Goal: Task Accomplishment & Management: Use online tool/utility

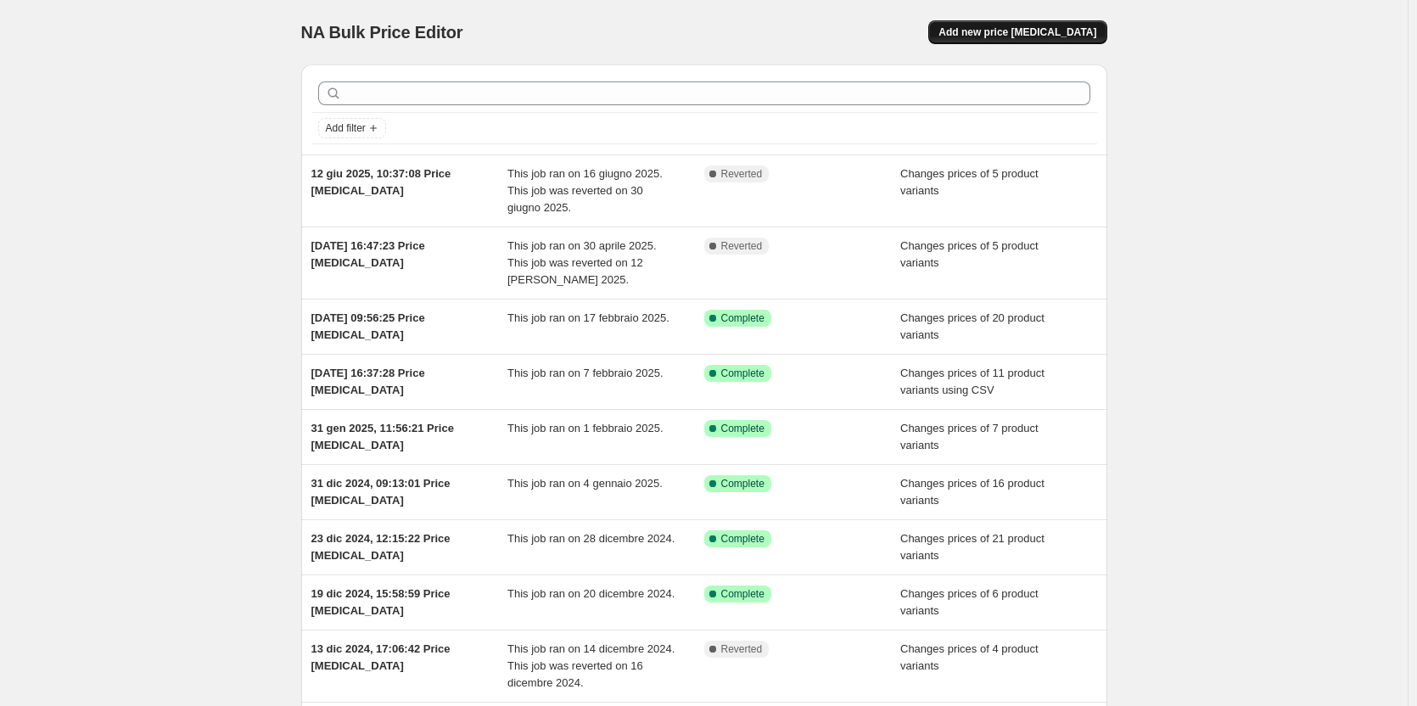
click at [1046, 35] on span "Add new price [MEDICAL_DATA]" at bounding box center [1018, 32] width 158 height 14
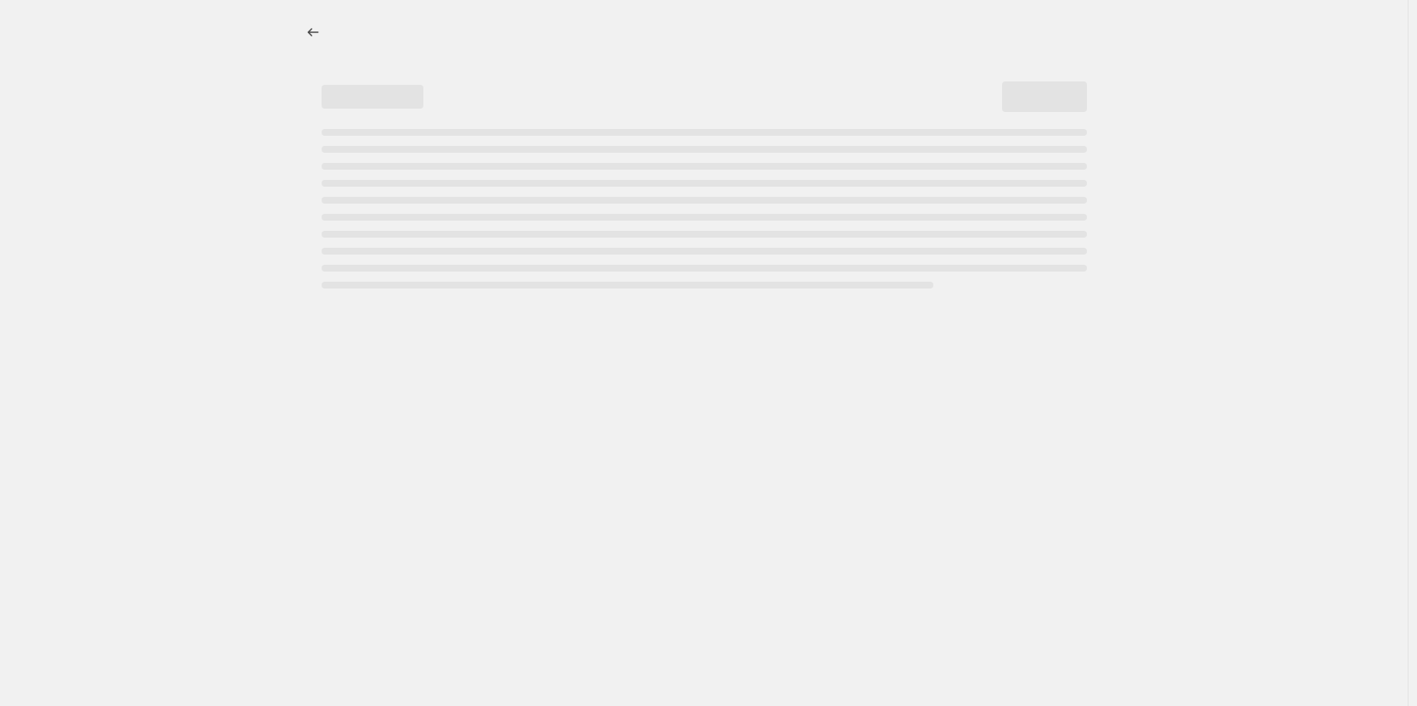
select select "percentage"
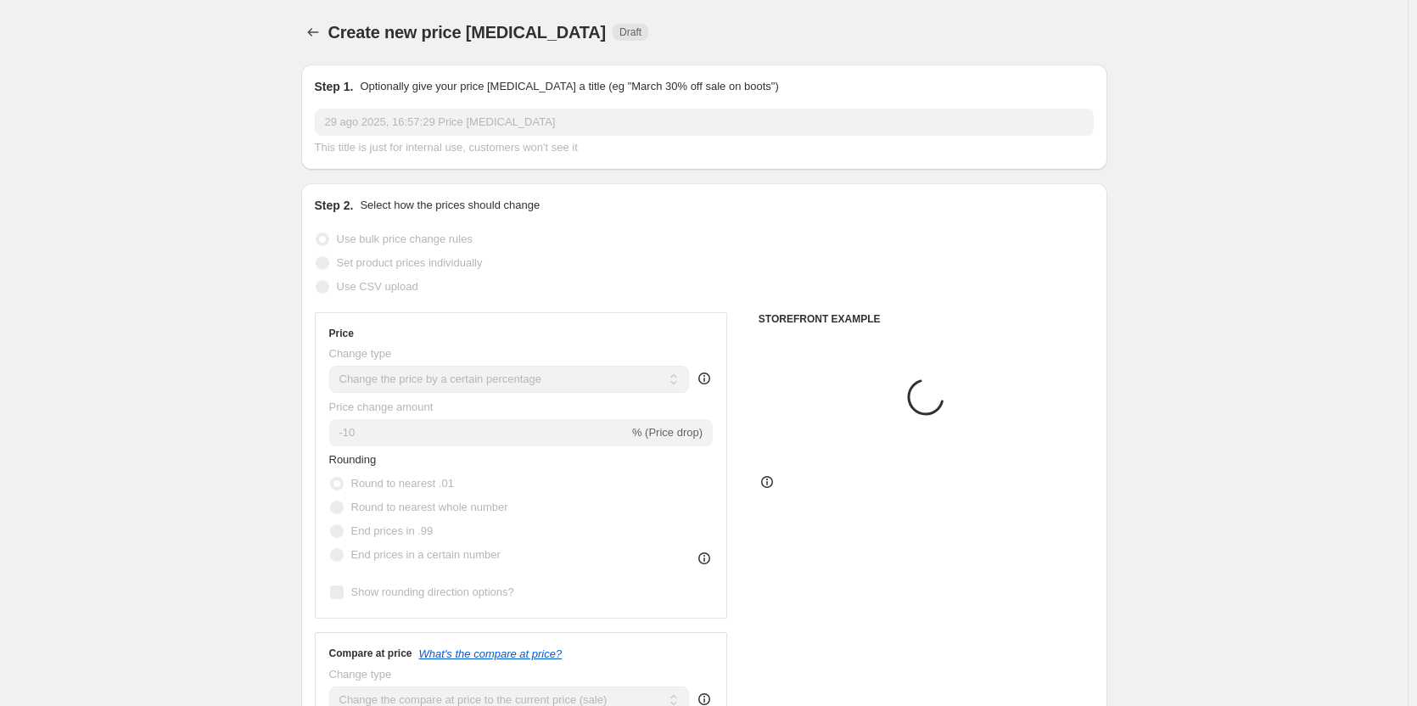
click at [317, 44] on div "Create new price [MEDICAL_DATA]. This page is ready Create new price [MEDICAL_D…" at bounding box center [704, 32] width 806 height 64
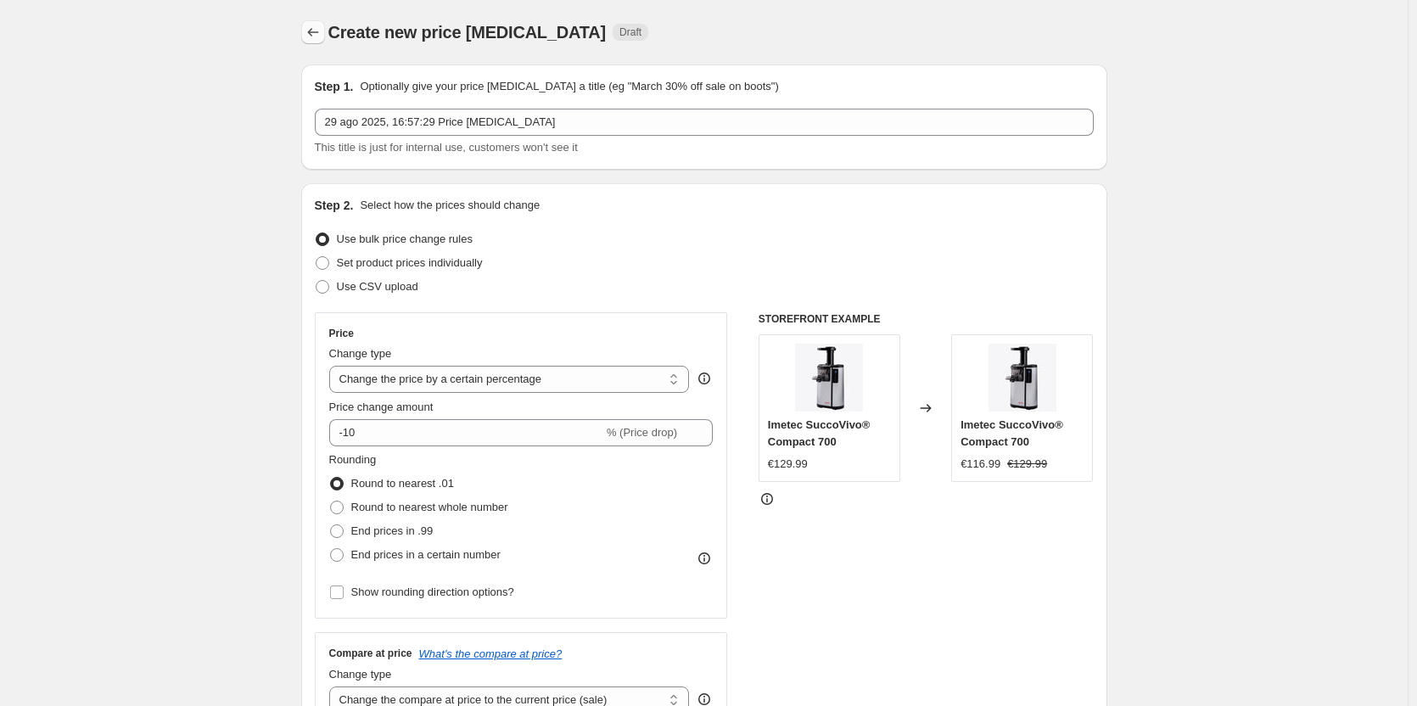
click at [317, 34] on icon "Price change jobs" at bounding box center [313, 32] width 17 height 17
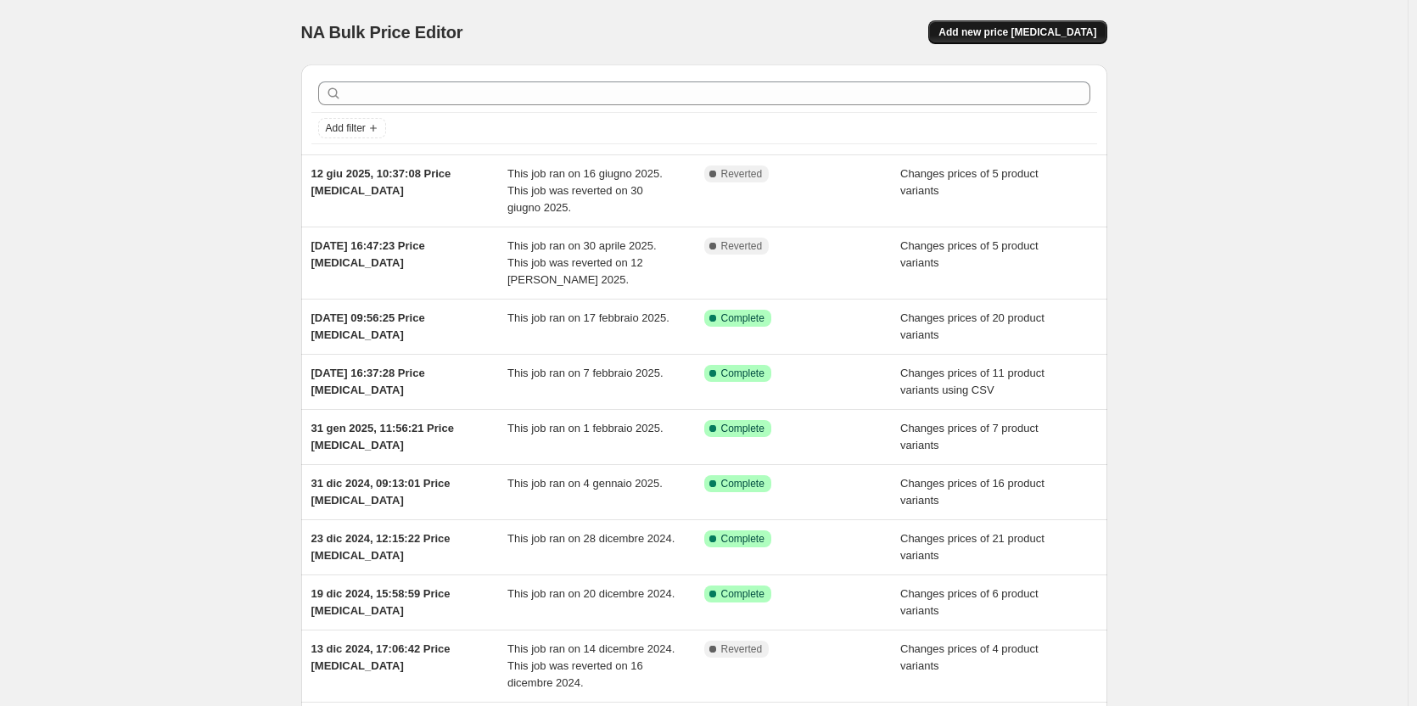
click at [1064, 31] on span "Add new price [MEDICAL_DATA]" at bounding box center [1018, 32] width 158 height 14
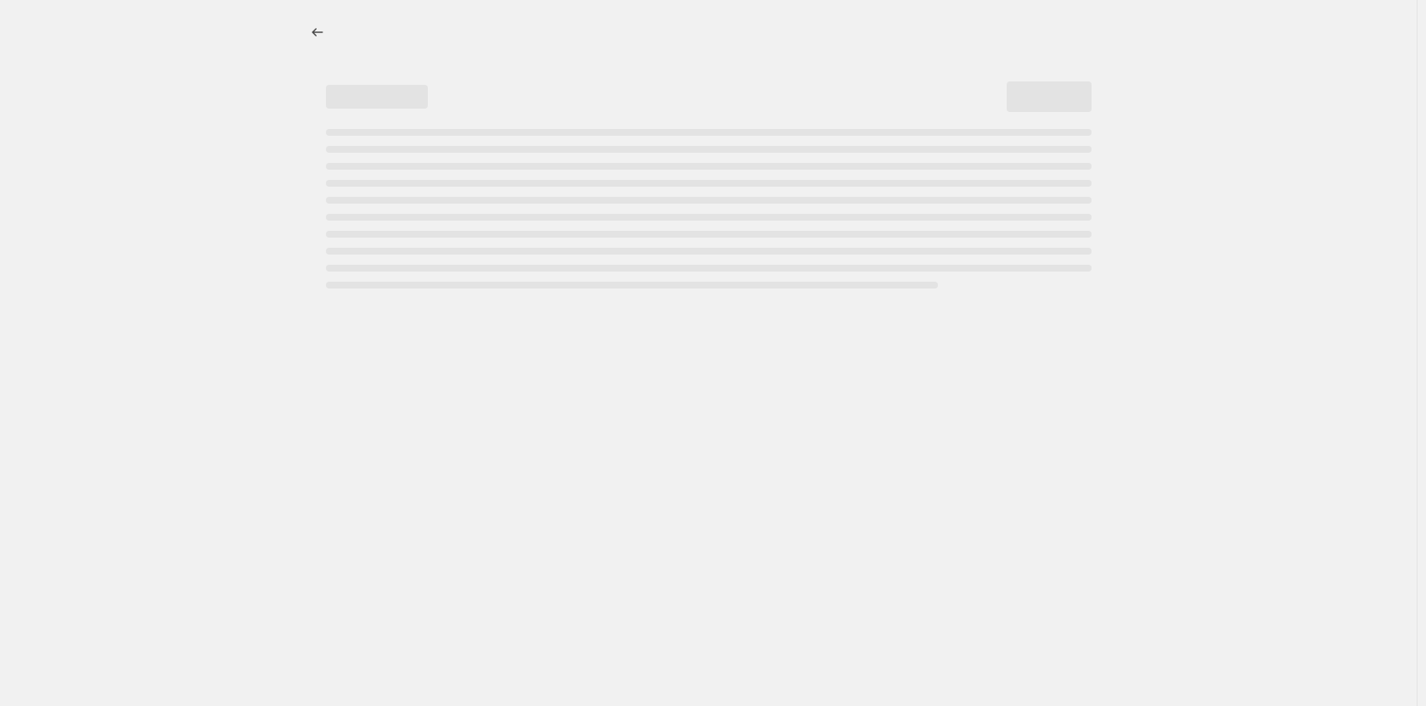
select select "percentage"
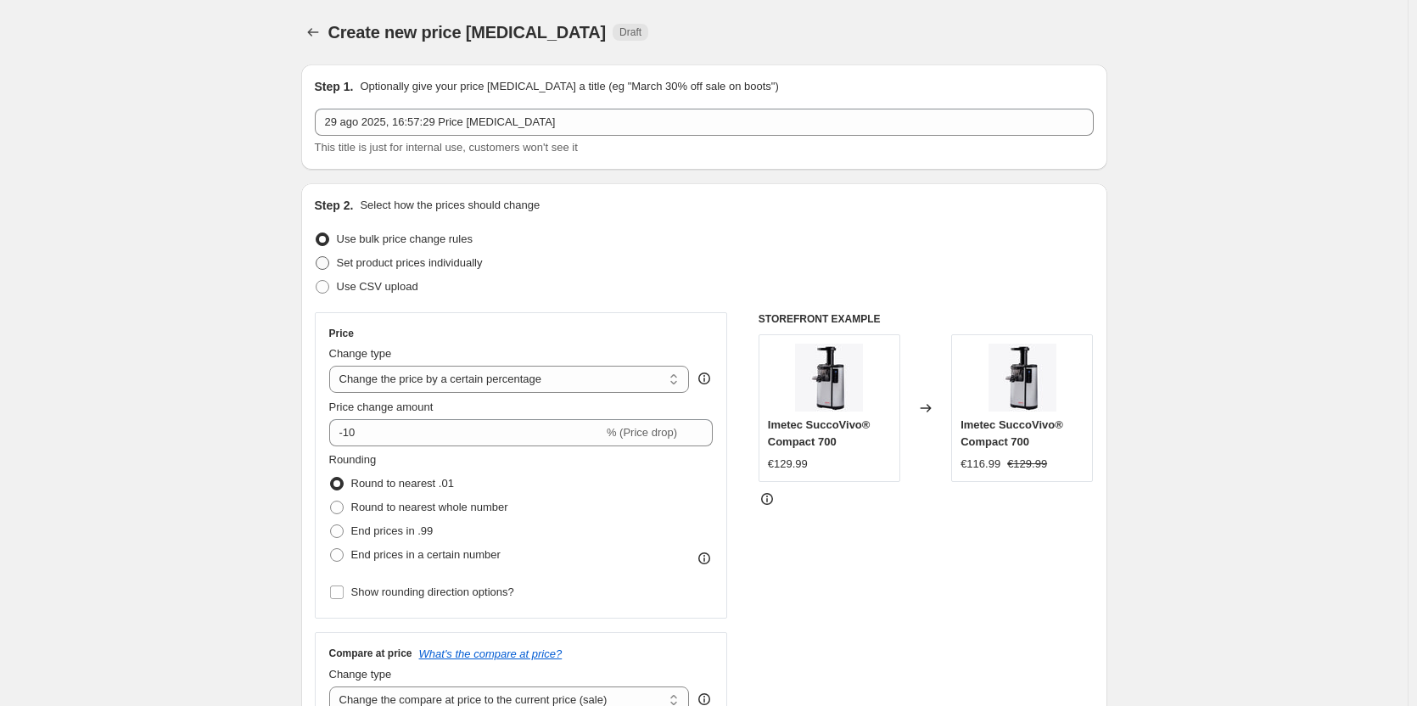
click at [330, 270] on span at bounding box center [322, 262] width 15 height 15
click at [317, 257] on input "Set product prices individually" at bounding box center [316, 256] width 1 height 1
radio input "true"
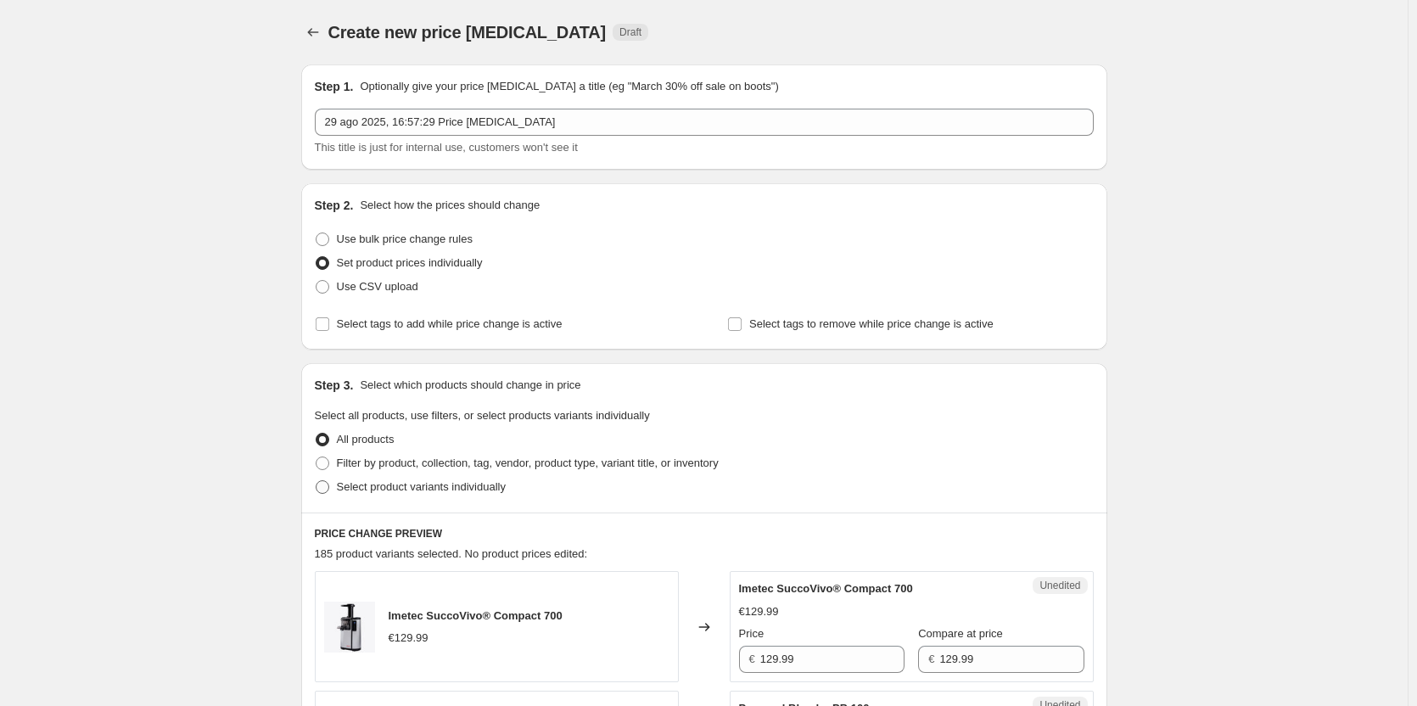
click at [329, 485] on span at bounding box center [323, 487] width 14 height 14
click at [317, 481] on input "Select product variants individually" at bounding box center [316, 480] width 1 height 1
radio input "true"
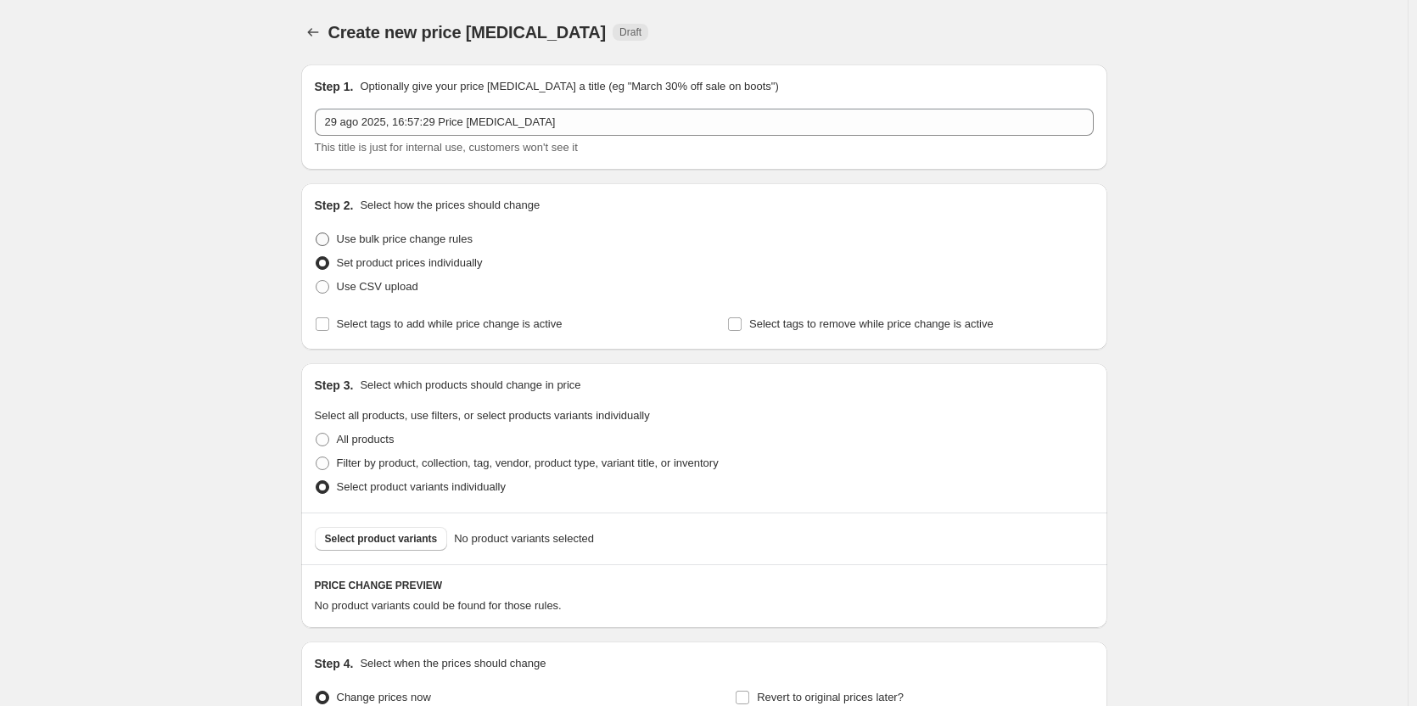
click at [330, 233] on span at bounding box center [322, 239] width 15 height 15
click at [317, 233] on input "Use bulk price change rules" at bounding box center [316, 233] width 1 height 1
radio input "true"
select select "percentage"
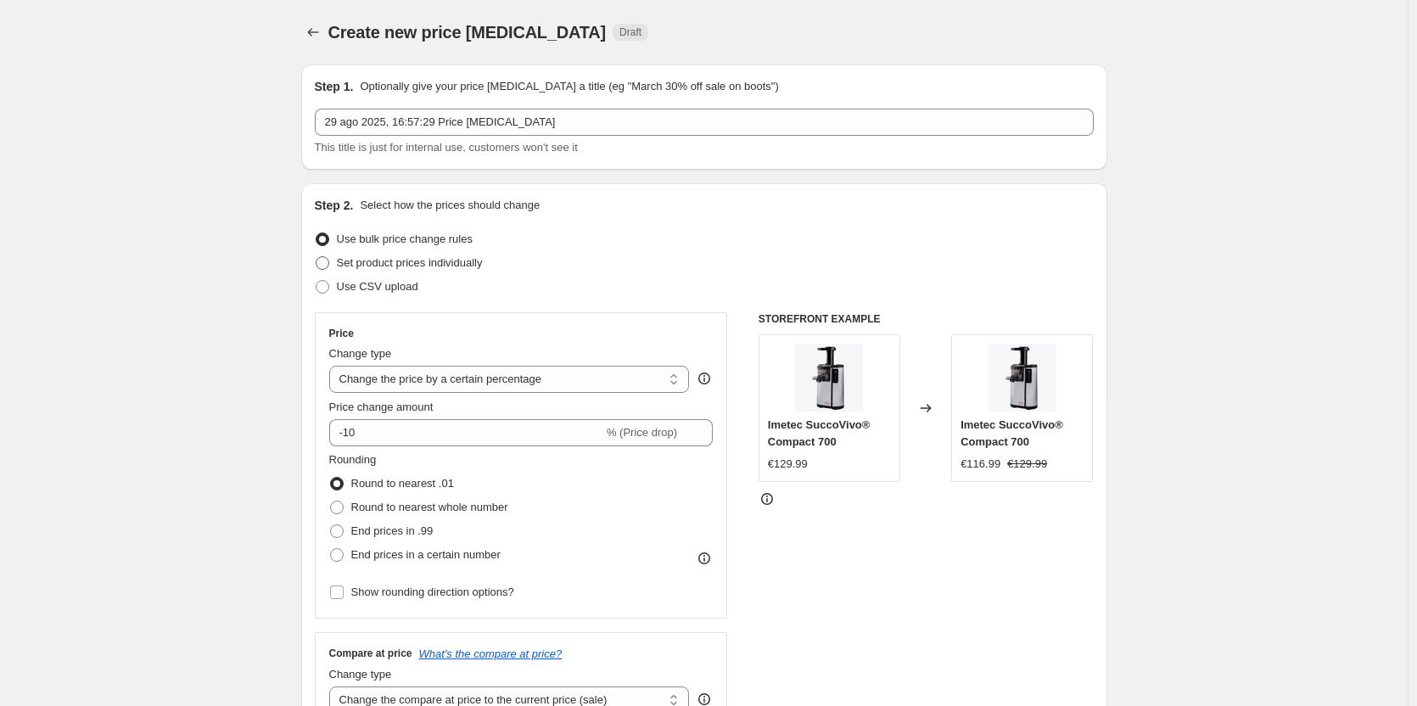
click at [328, 265] on span at bounding box center [323, 263] width 14 height 14
click at [317, 257] on input "Set product prices individually" at bounding box center [316, 256] width 1 height 1
radio input "true"
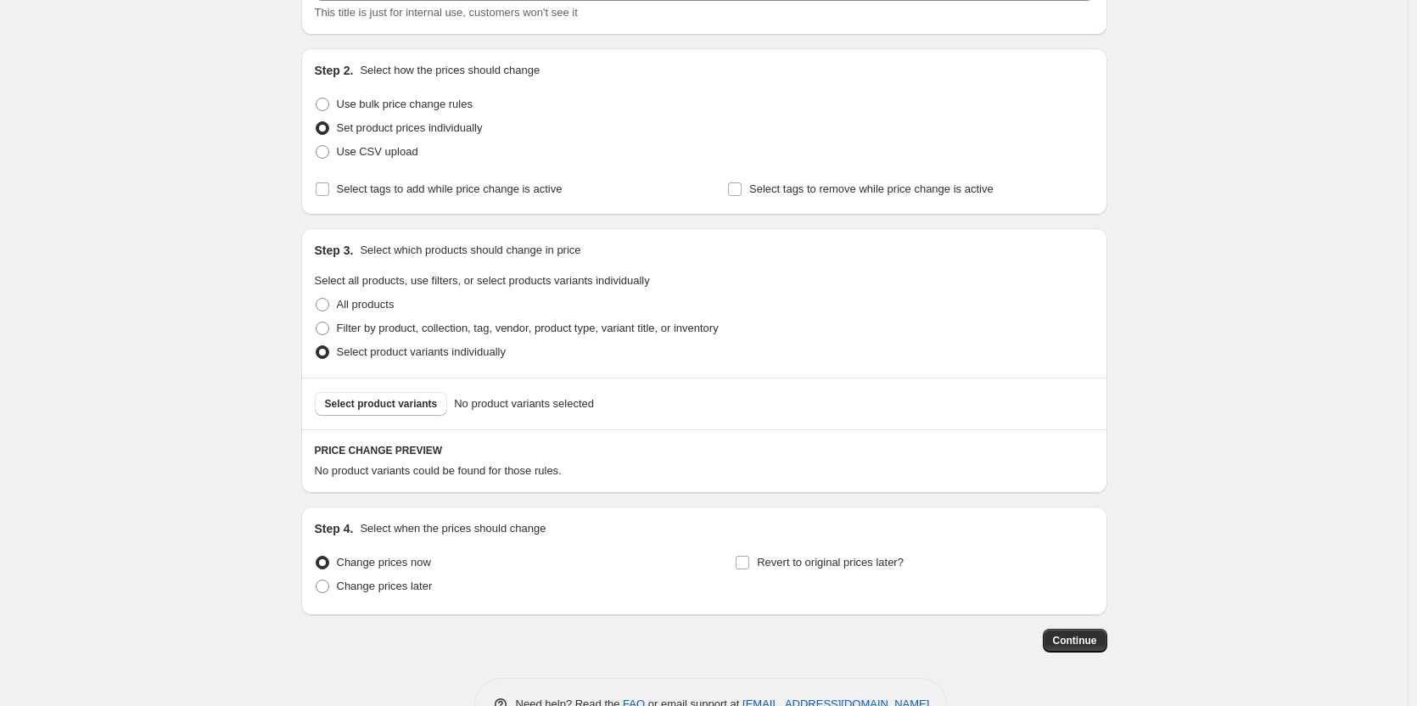
scroll to position [170, 0]
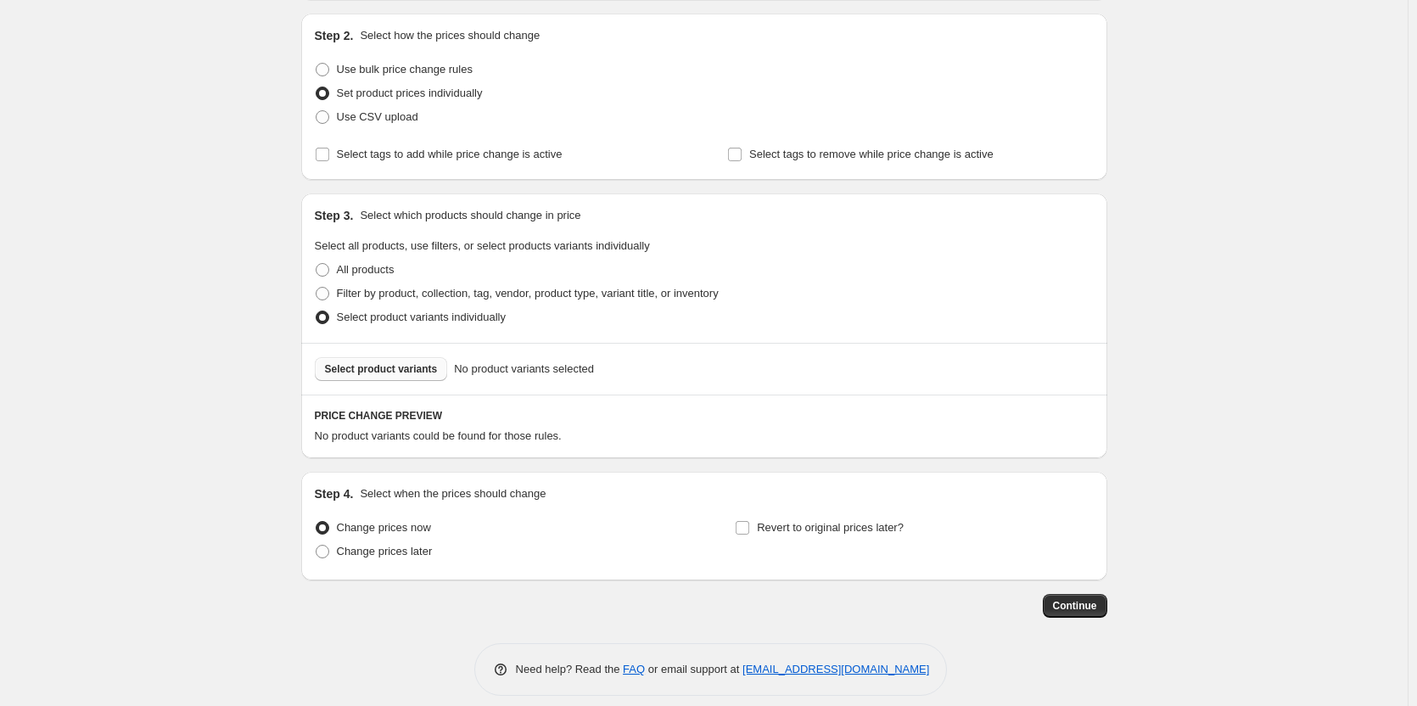
click at [379, 373] on span "Select product variants" at bounding box center [381, 369] width 113 height 14
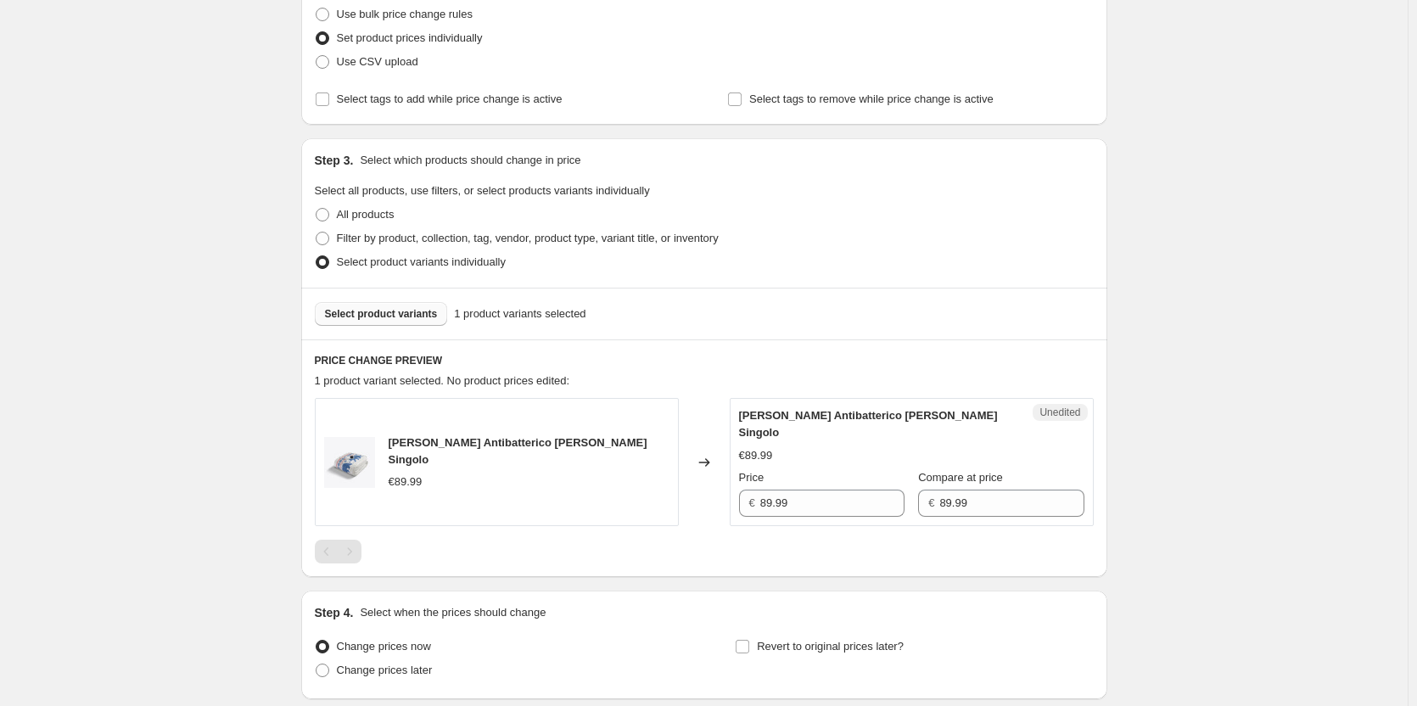
scroll to position [255, 0]
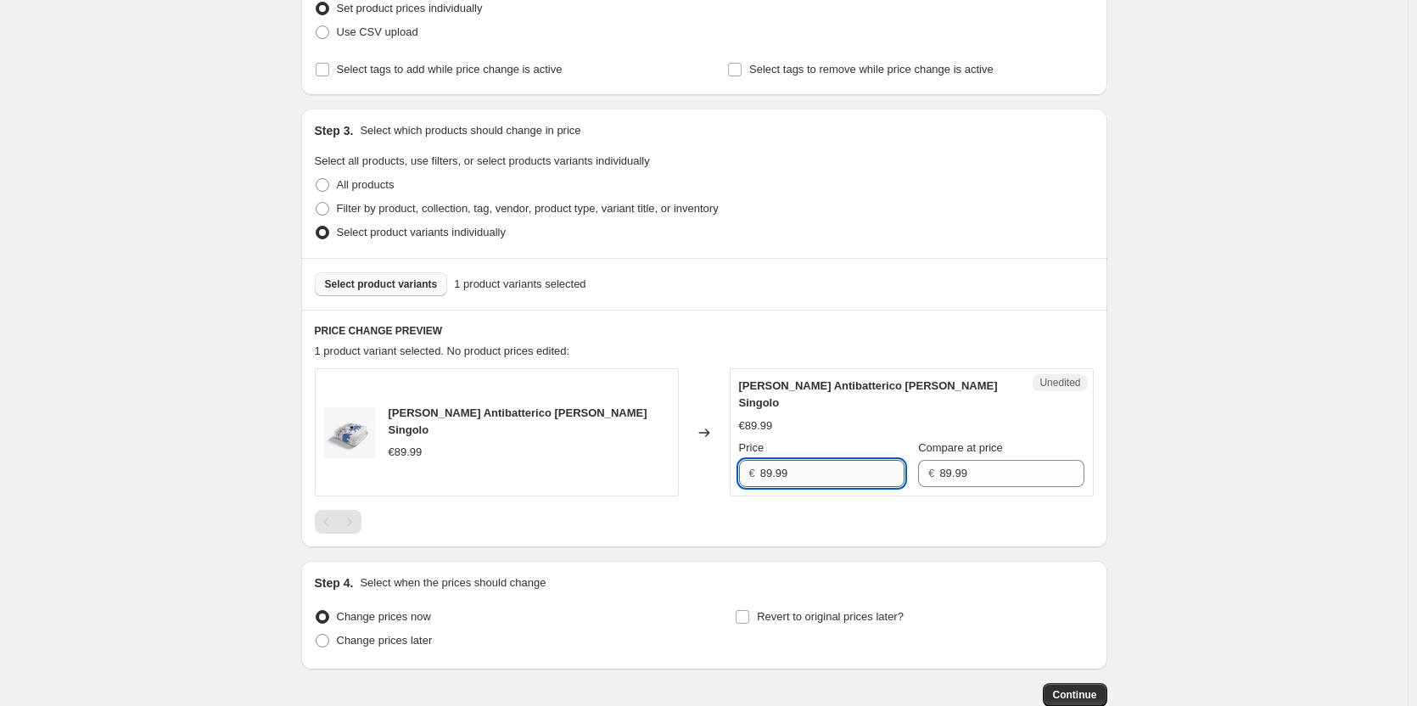
click at [802, 460] on input "89.99" at bounding box center [832, 473] width 144 height 27
type input "89.99"
click at [935, 207] on div "Filter by product, collection, tag, vendor, product type, variant title, or inv…" at bounding box center [704, 209] width 779 height 24
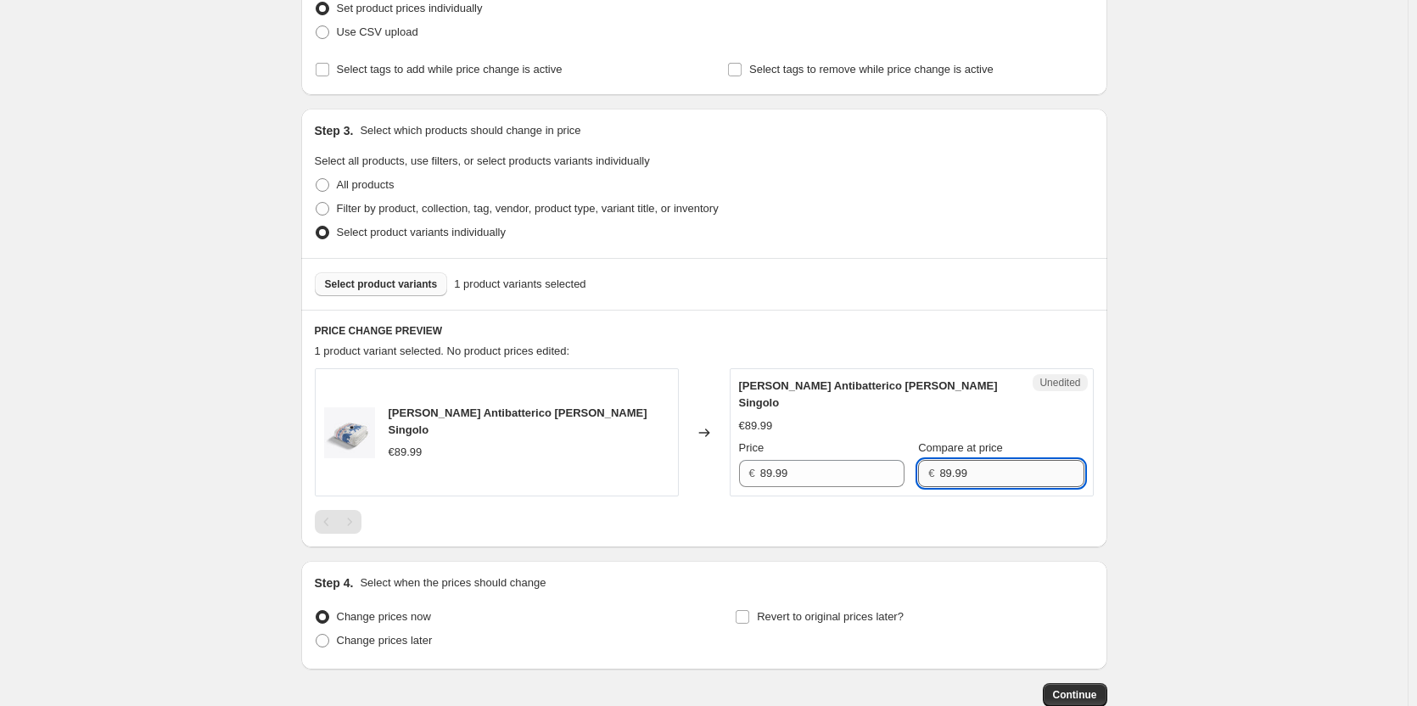
click at [957, 460] on input "89.99" at bounding box center [1011, 473] width 144 height 27
type input "89.99"
click at [973, 249] on div "Step 3. Select which products should change in price Select all products, use f…" at bounding box center [704, 183] width 806 height 149
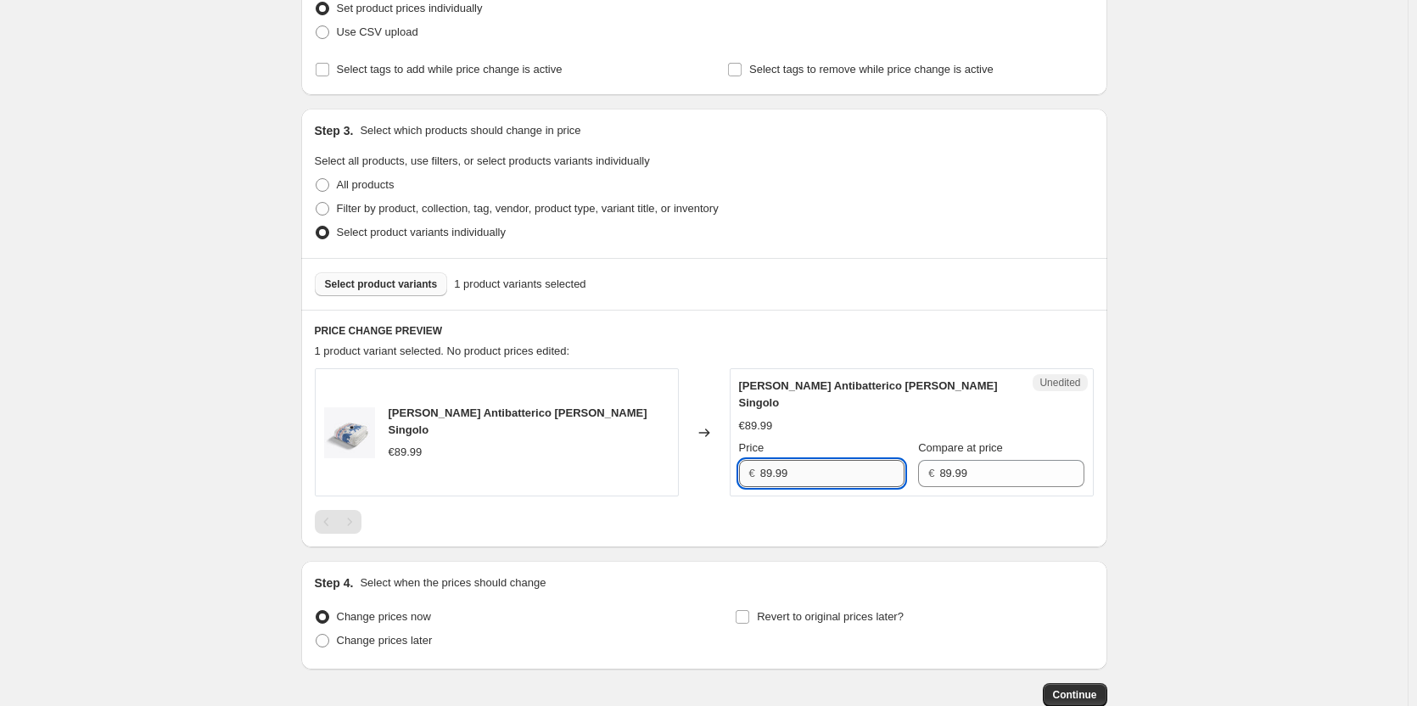
click at [801, 460] on input "89.99" at bounding box center [832, 473] width 144 height 27
type input "89.99"
click at [523, 522] on div "PRICE CHANGE PREVIEW 1 product variant selected. No product prices edited: [PER…" at bounding box center [704, 429] width 806 height 238
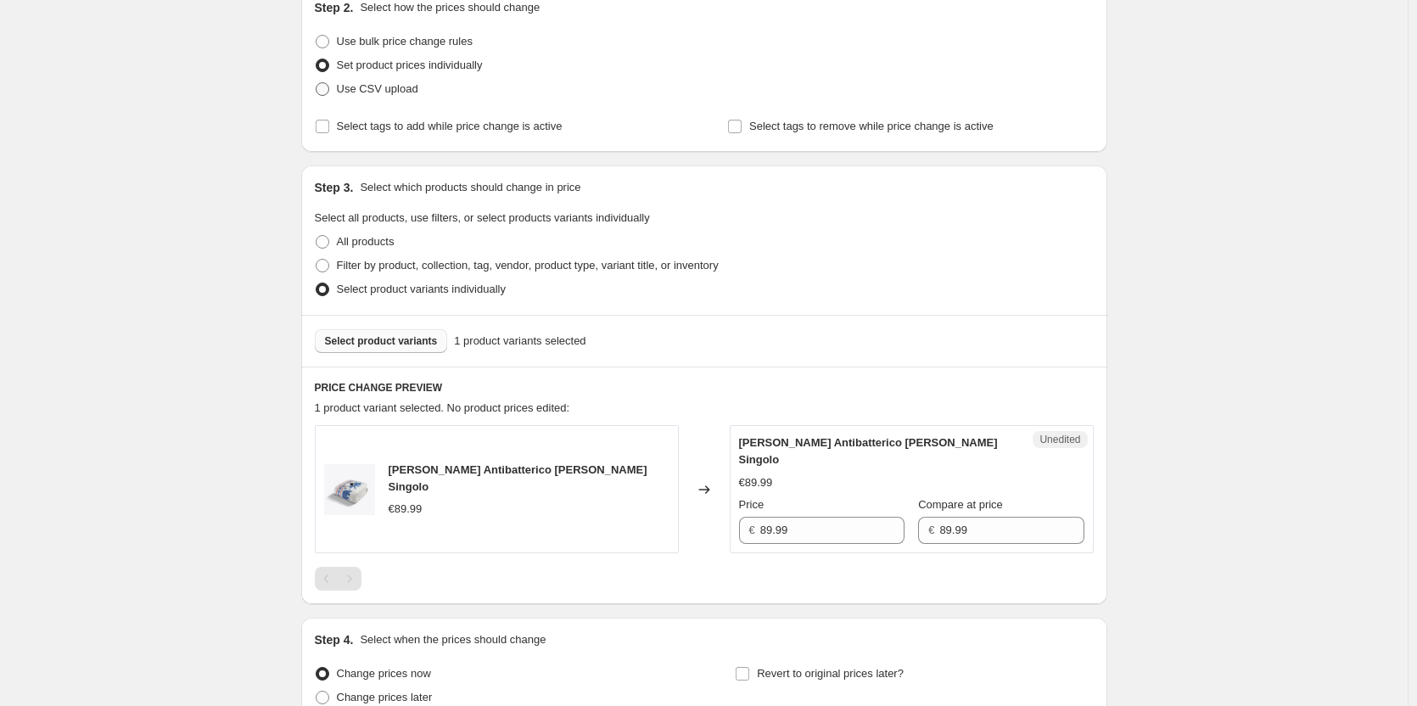
scroll to position [170, 0]
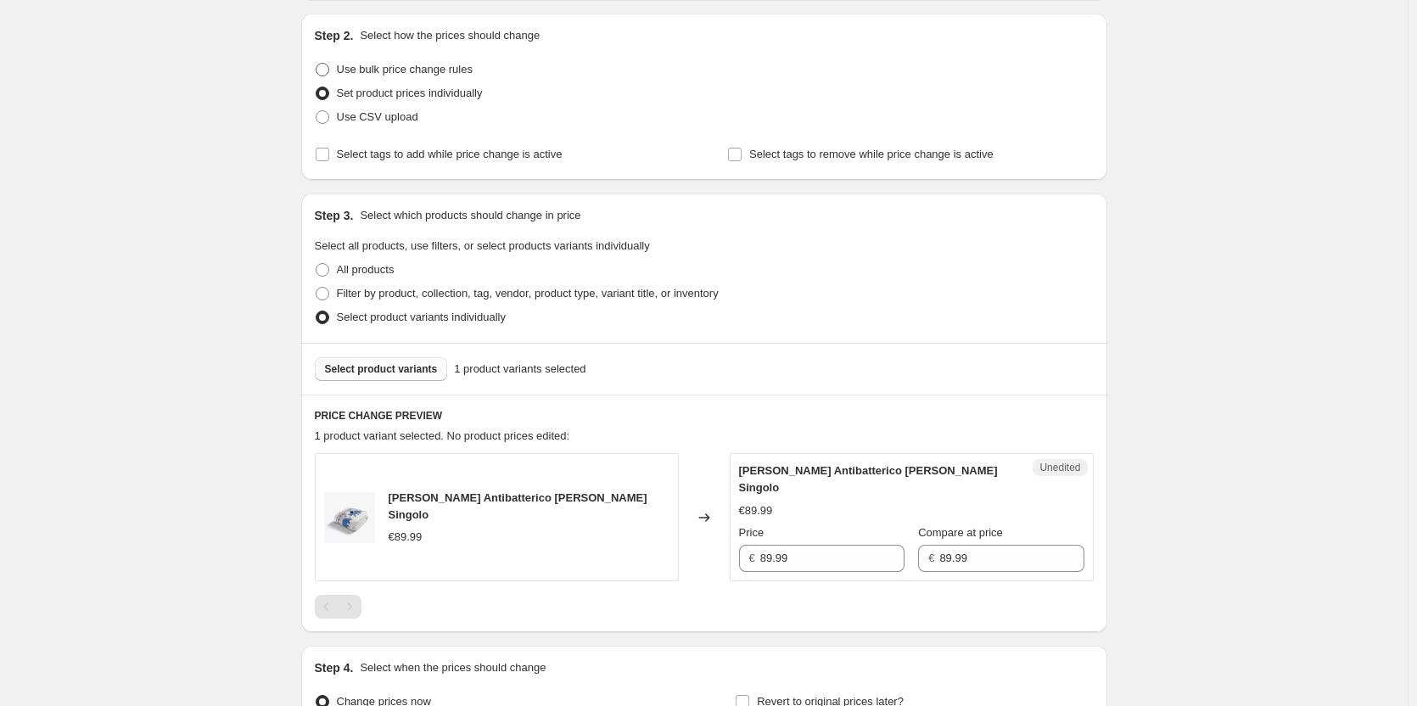
click at [330, 68] on span at bounding box center [322, 69] width 15 height 15
click at [317, 64] on input "Use bulk price change rules" at bounding box center [316, 63] width 1 height 1
radio input "true"
select select "percentage"
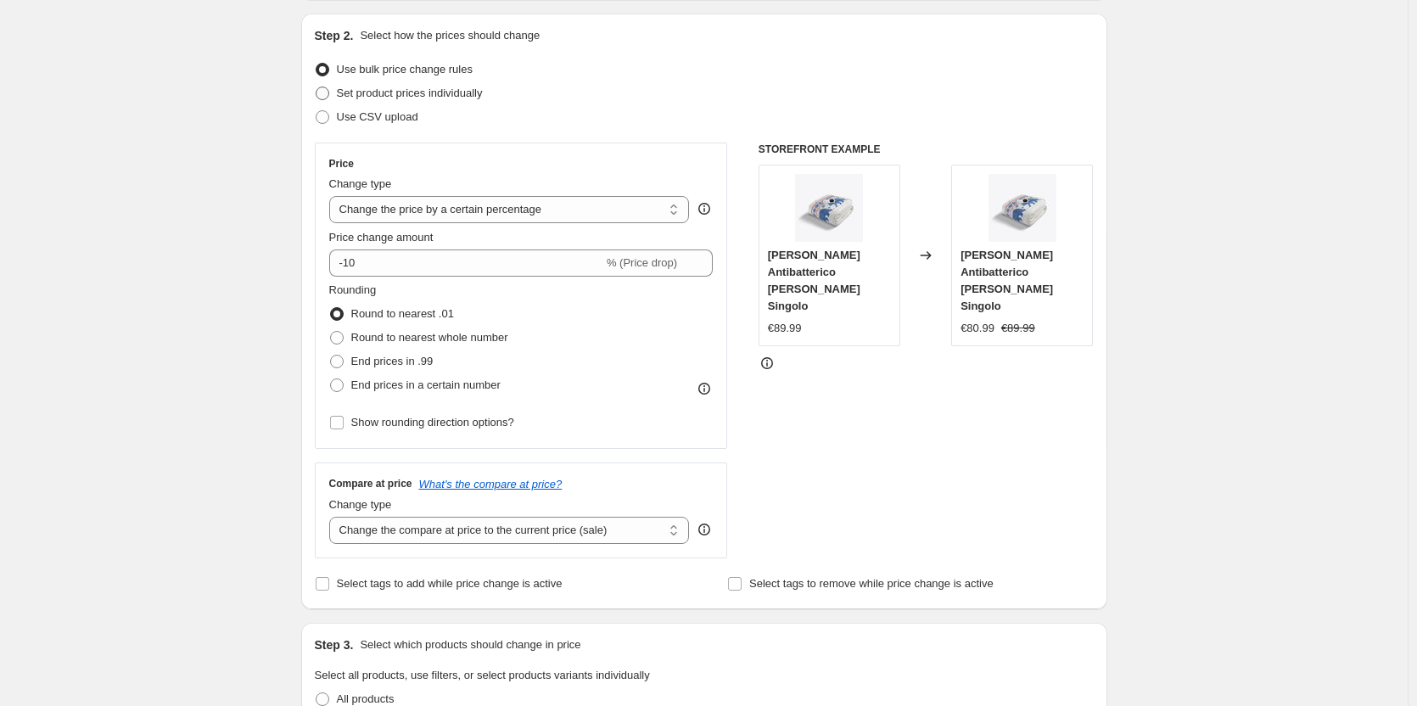
click at [328, 96] on span at bounding box center [323, 94] width 14 height 14
click at [317, 87] on input "Set product prices individually" at bounding box center [316, 87] width 1 height 1
radio input "true"
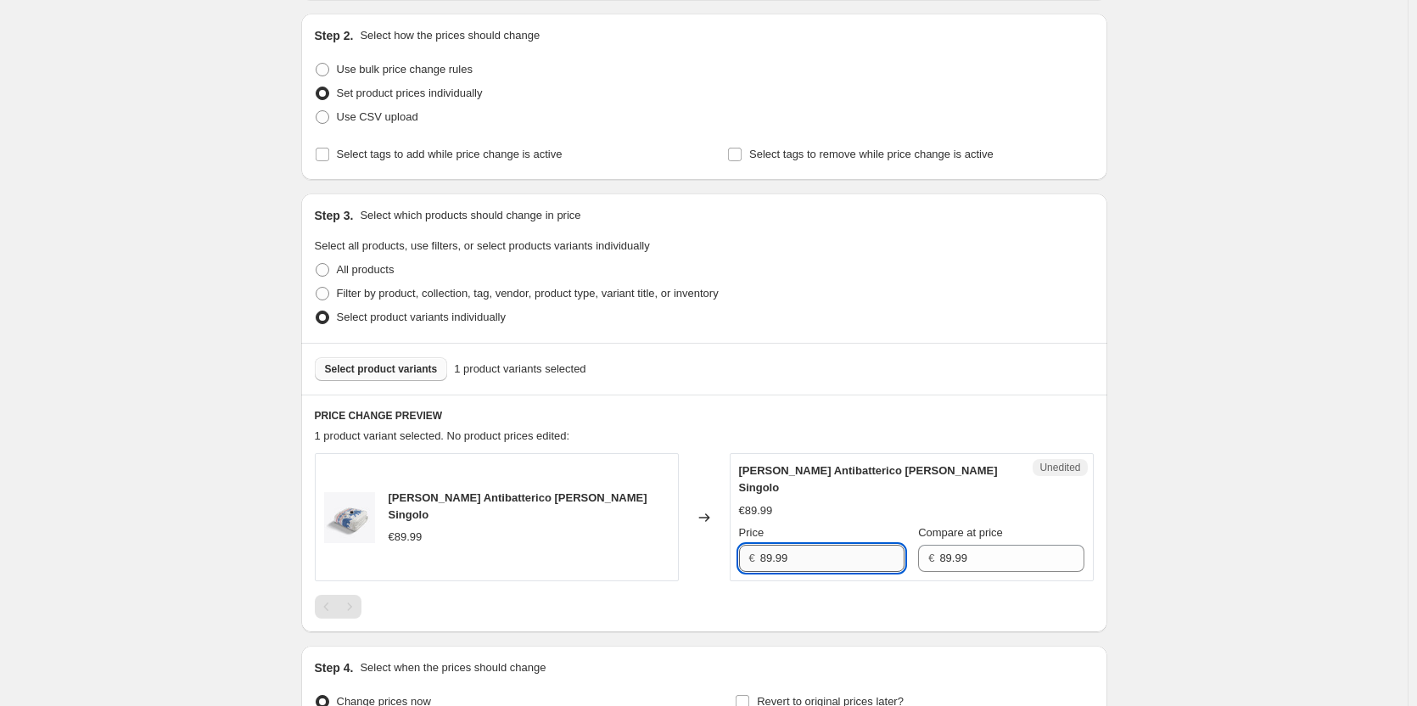
click at [799, 546] on input "89.99" at bounding box center [832, 558] width 144 height 27
type input "8"
type input "59.99"
click at [843, 308] on div "Select product variants individually" at bounding box center [704, 318] width 779 height 24
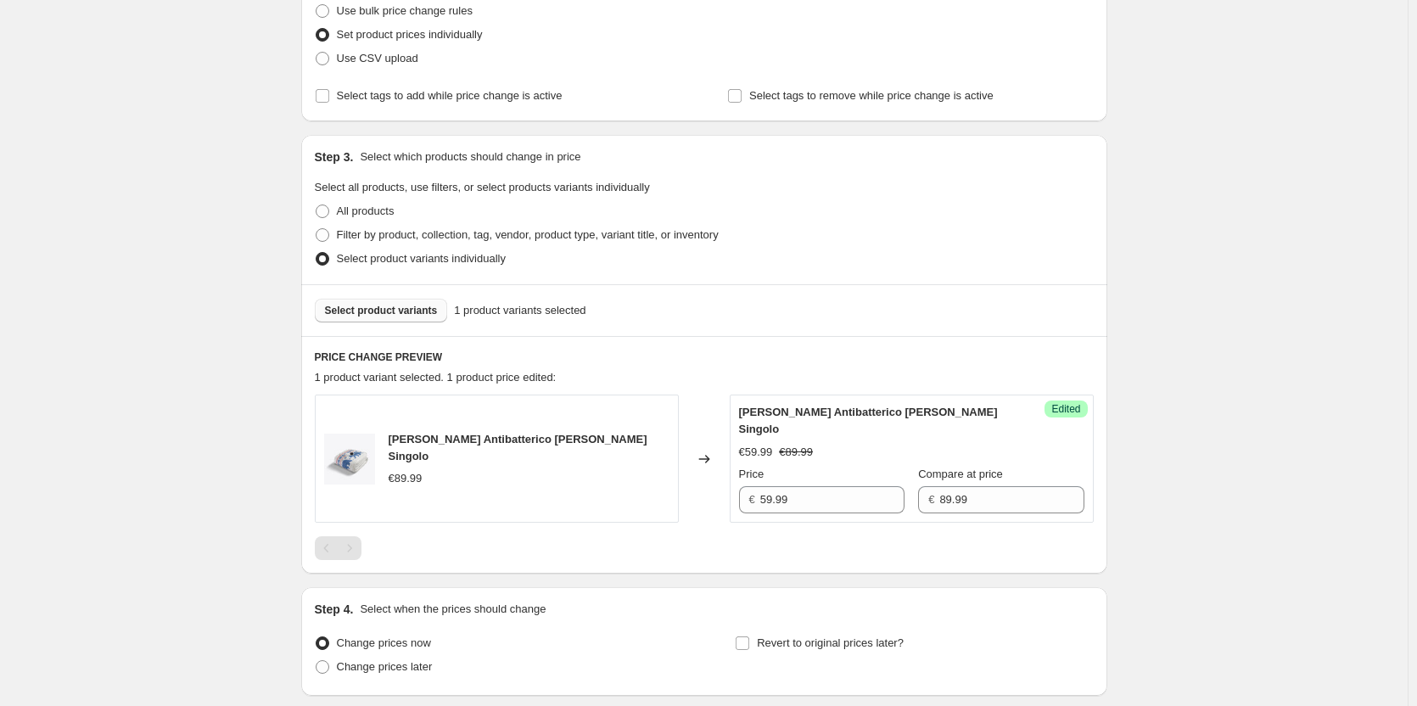
scroll to position [342, 0]
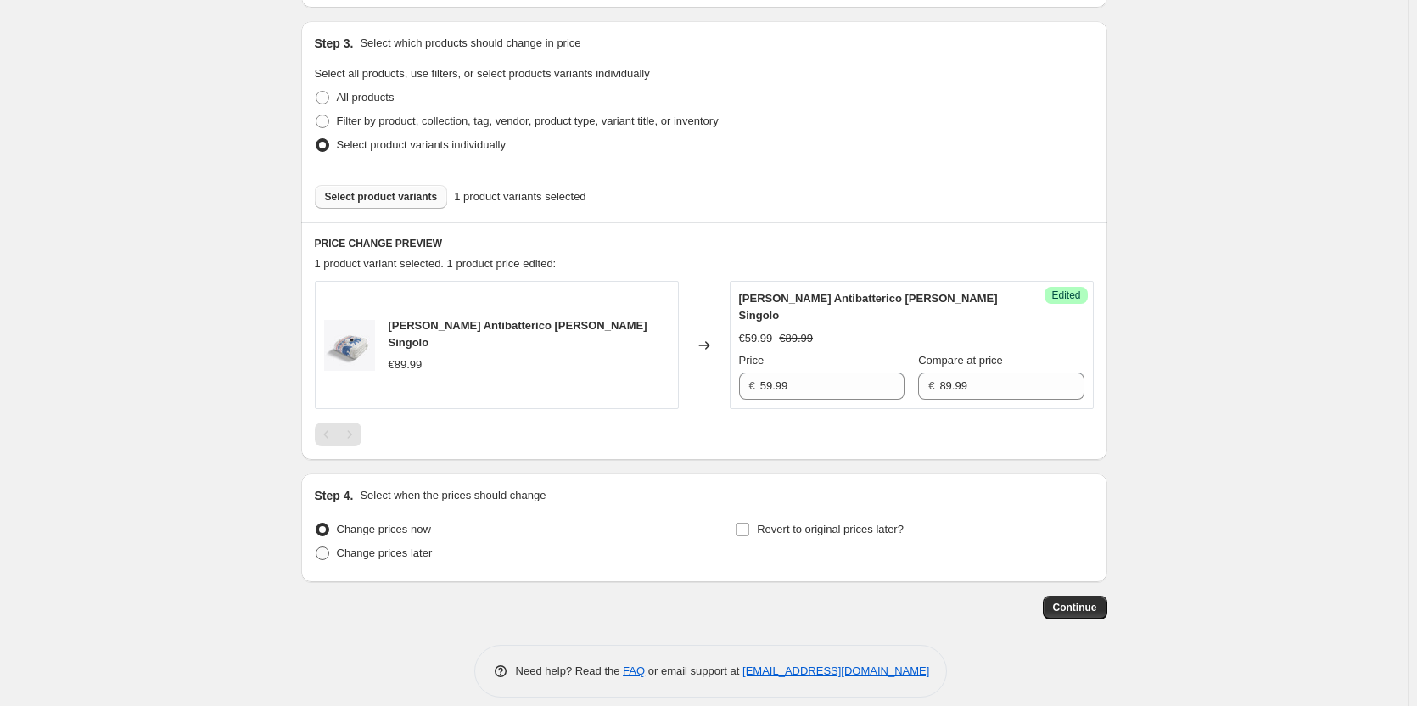
click at [338, 541] on label "Change prices later" at bounding box center [374, 553] width 118 height 24
click at [317, 547] on input "Change prices later" at bounding box center [316, 547] width 1 height 1
radio input "true"
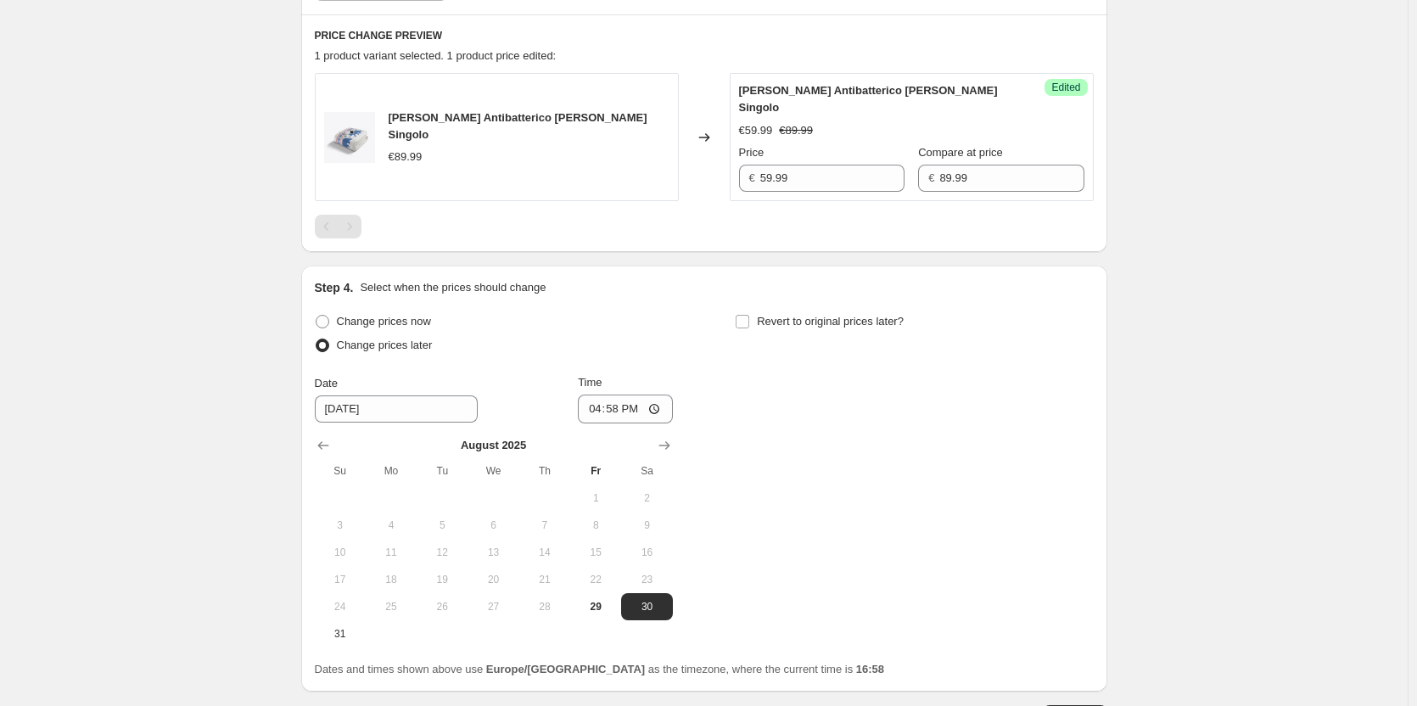
scroll to position [597, 0]
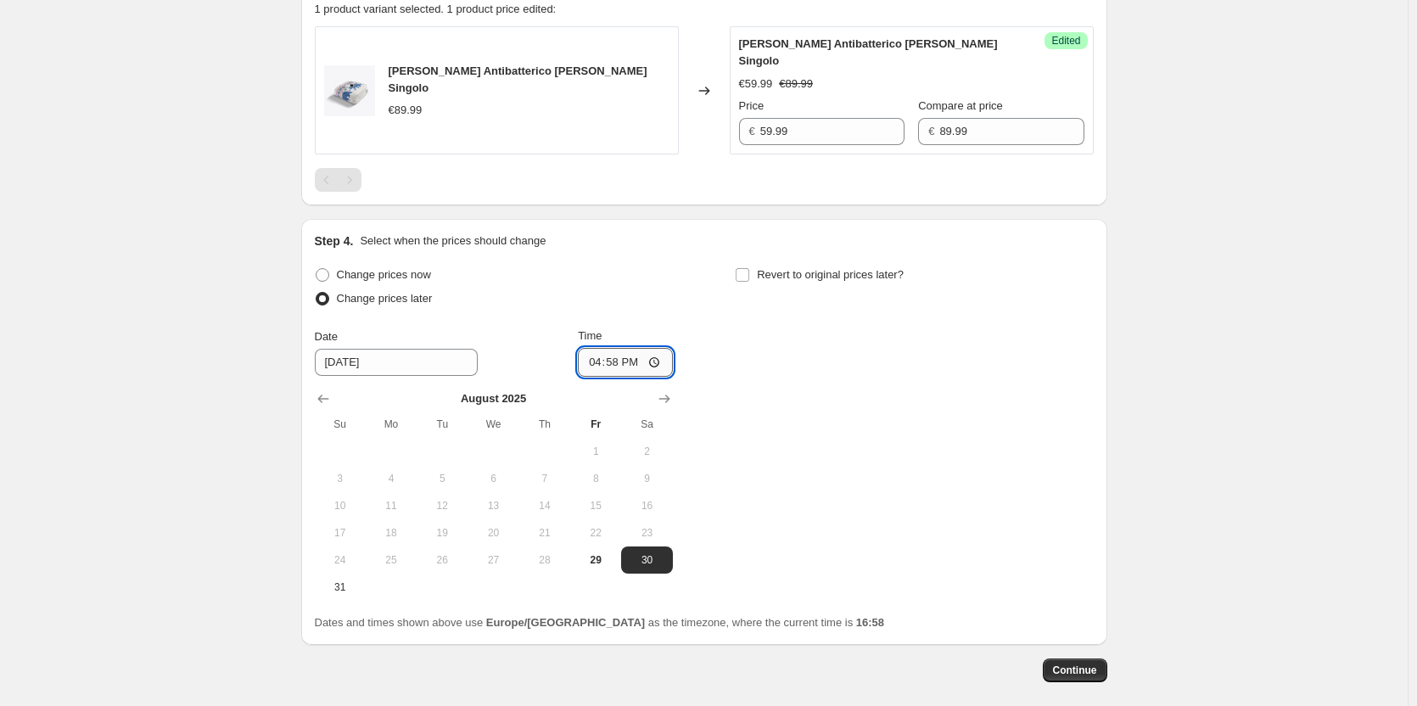
click at [653, 348] on input "16:58" at bounding box center [625, 362] width 95 height 29
type input "00:01"
click at [784, 419] on div "Change prices now Change prices later Date [DATE] Time 00:[DATE] Mo Tu We Th Fr…" at bounding box center [704, 432] width 779 height 338
click at [750, 267] on span at bounding box center [742, 274] width 15 height 15
click at [749, 268] on input "Revert to original prices later?" at bounding box center [743, 275] width 14 height 14
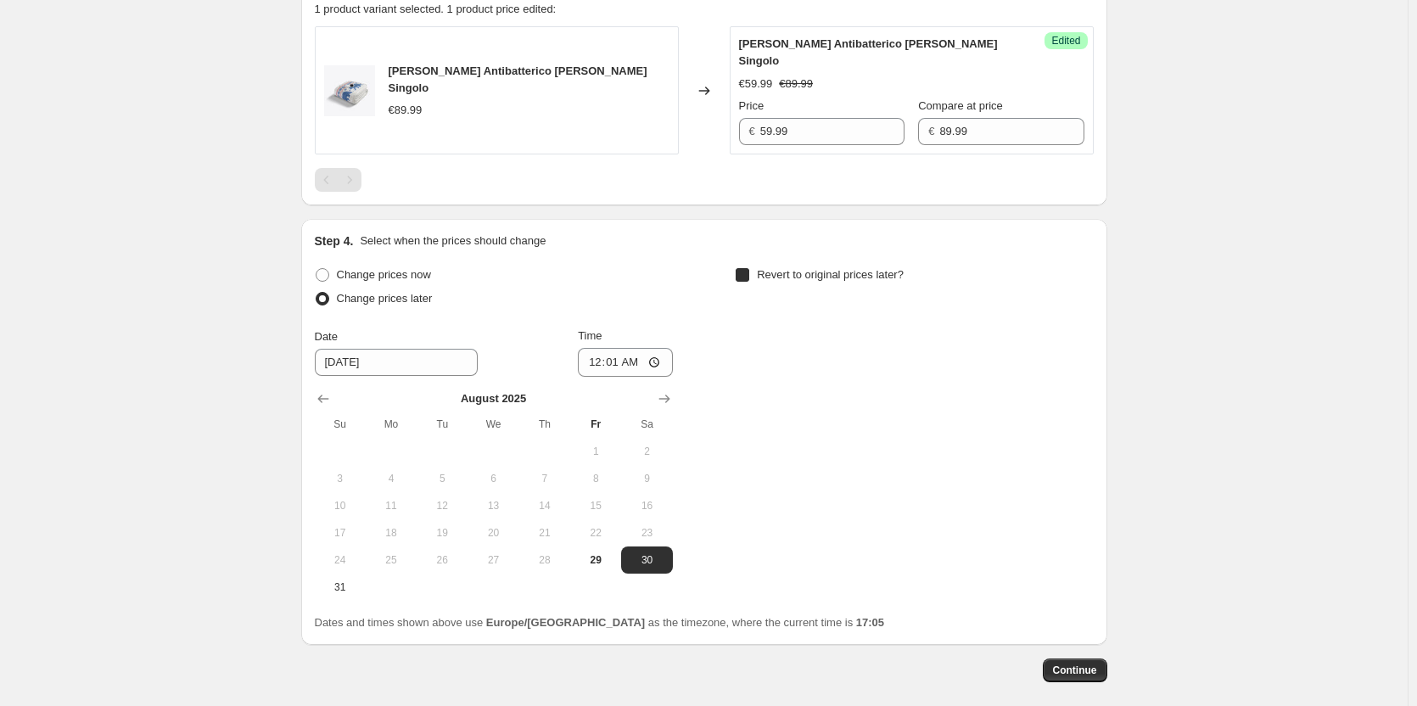
checkbox input "true"
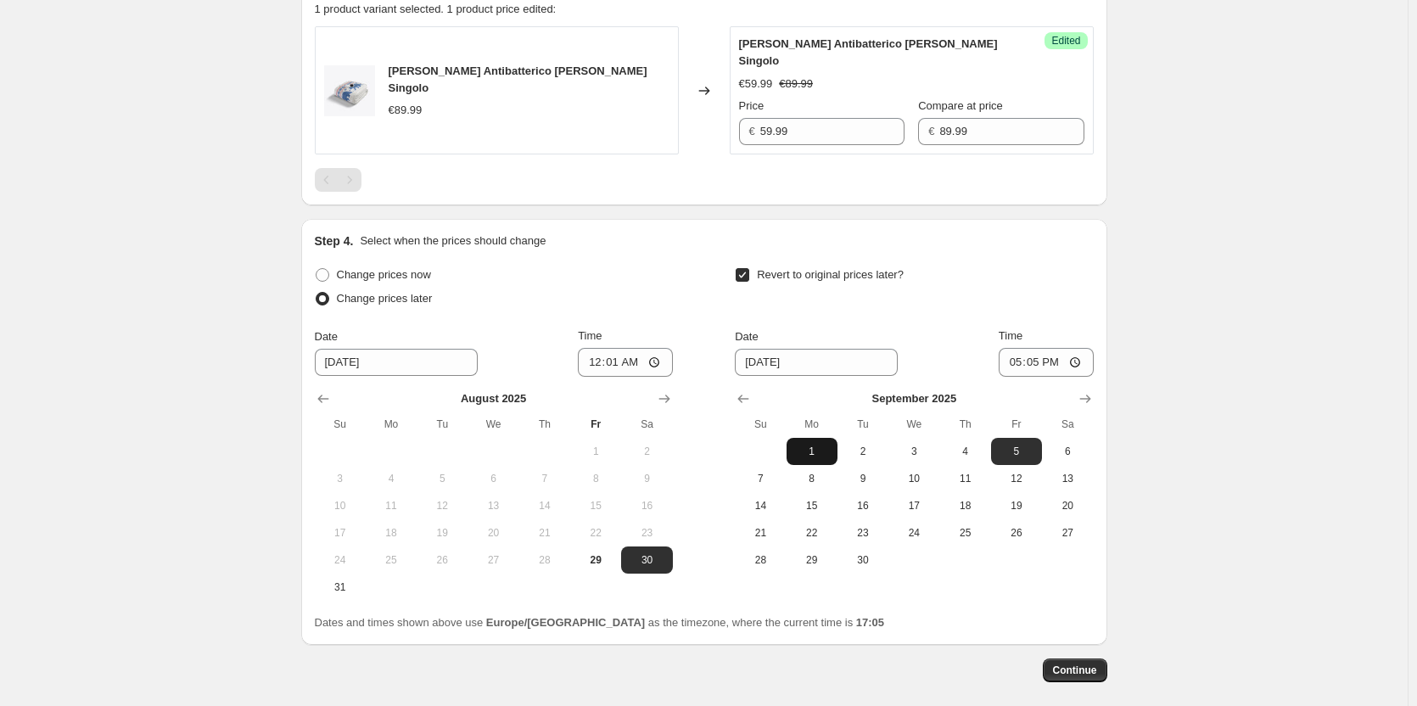
click at [819, 445] on span "1" at bounding box center [811, 452] width 37 height 14
type input "[DATE]"
click at [1074, 348] on input "17:05" at bounding box center [1046, 362] width 95 height 29
type input "00:01"
click at [1074, 664] on span "Continue" at bounding box center [1075, 671] width 44 height 14
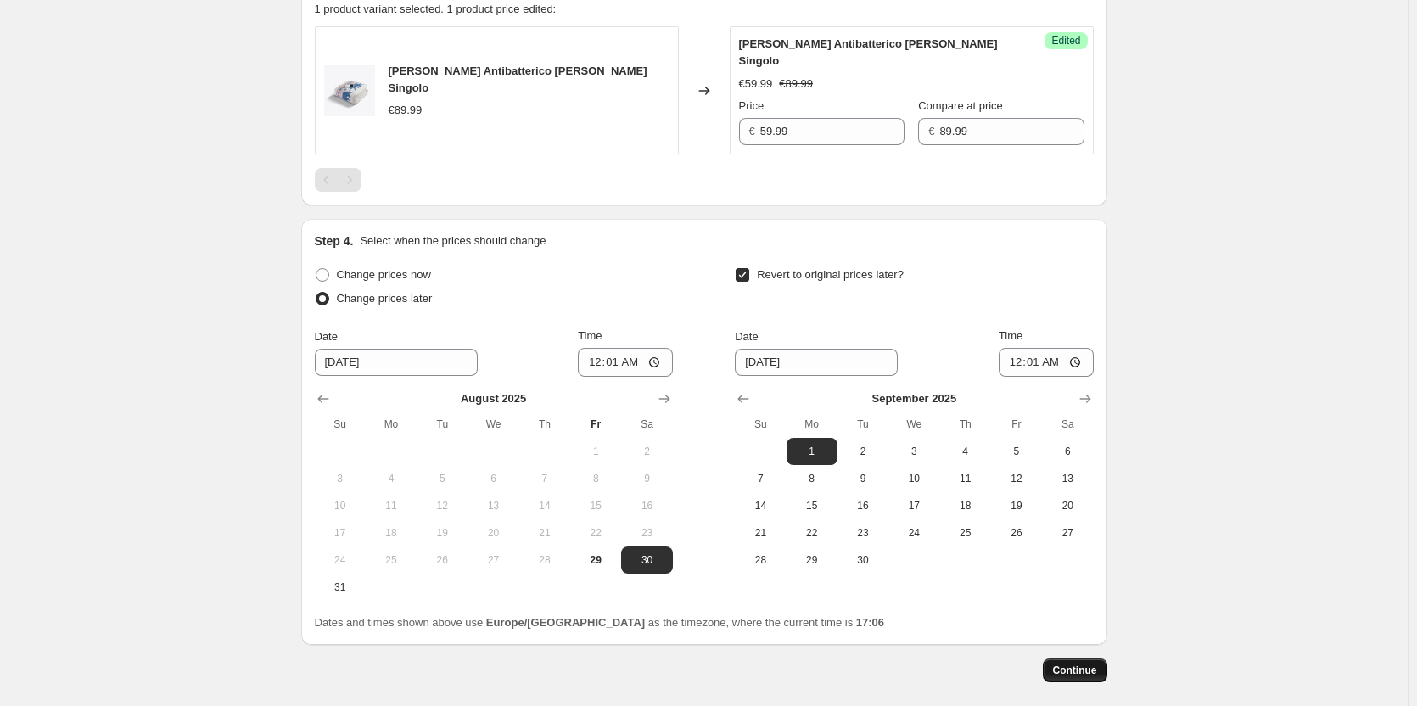
scroll to position [0, 0]
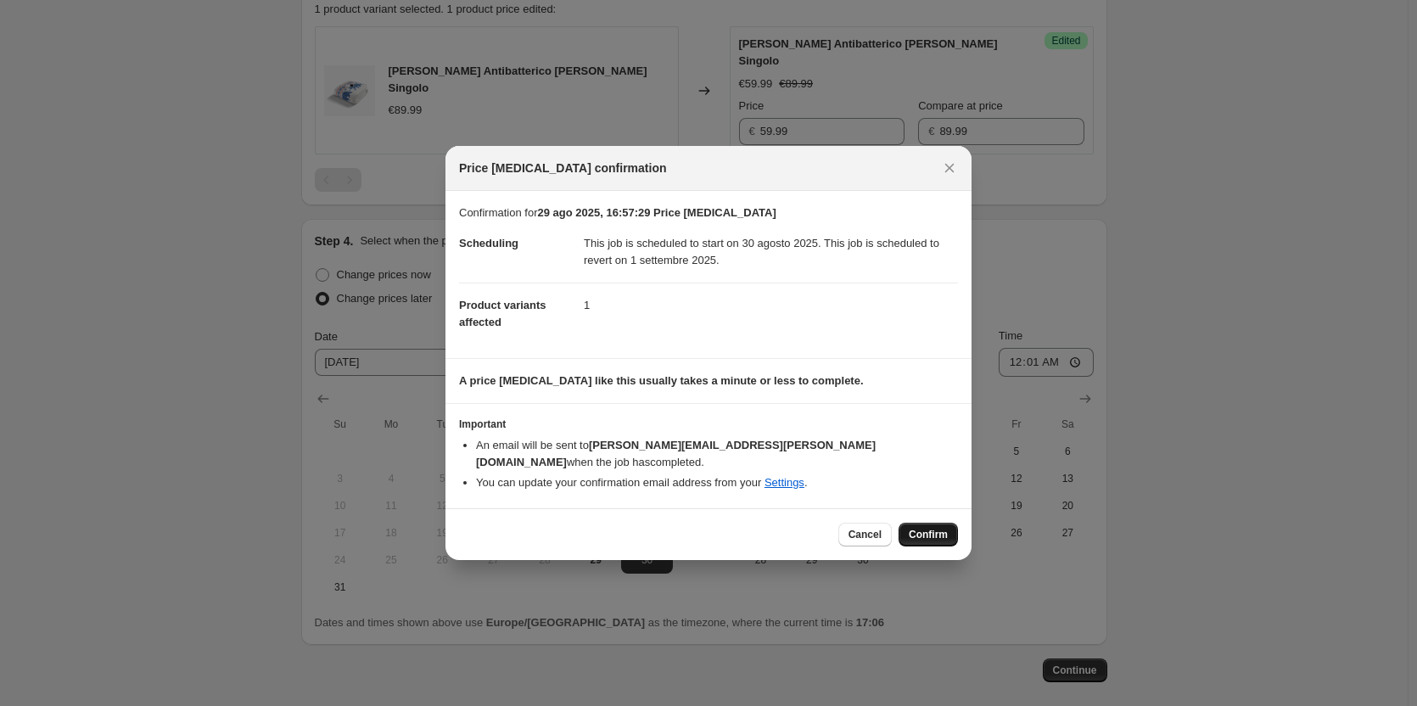
click at [926, 528] on span "Confirm" at bounding box center [928, 535] width 39 height 14
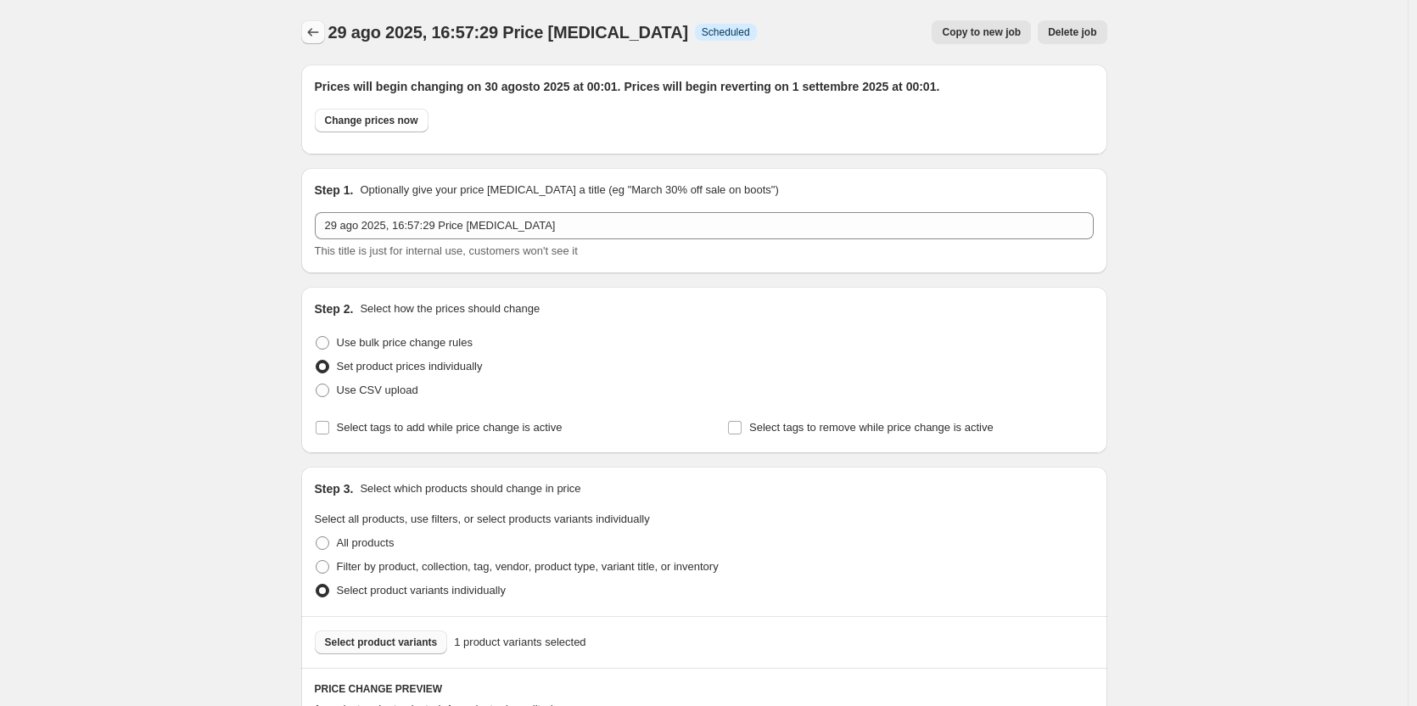
click at [314, 31] on icon "Price change jobs" at bounding box center [312, 32] width 11 height 8
